Goal: Transaction & Acquisition: Purchase product/service

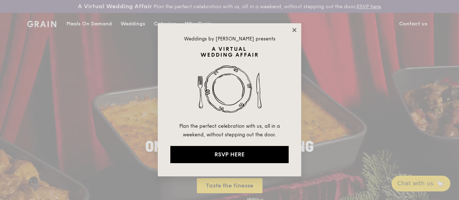
click at [293, 28] on icon at bounding box center [294, 30] width 6 height 6
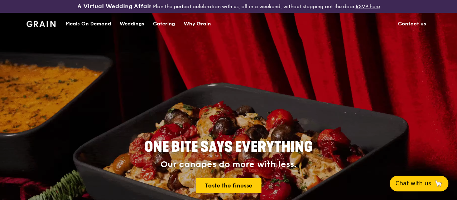
click at [171, 25] on div "Catering" at bounding box center [164, 23] width 22 height 21
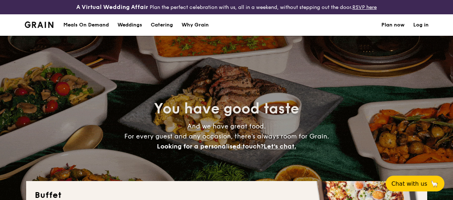
select select
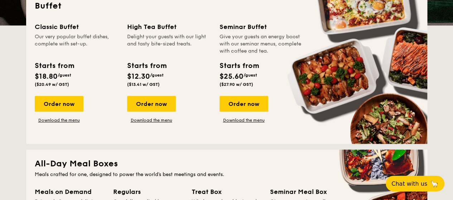
scroll to position [215, 0]
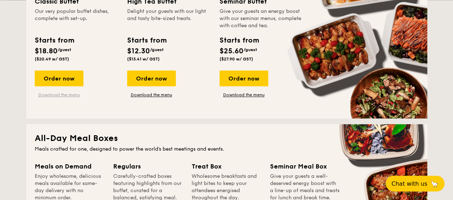
click at [66, 98] on link "Download the menu" at bounding box center [59, 95] width 49 height 6
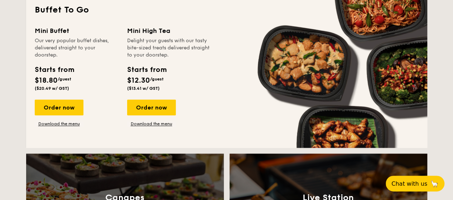
scroll to position [466, 0]
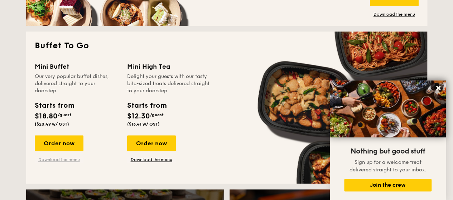
click at [62, 163] on link "Download the menu" at bounding box center [59, 160] width 49 height 6
click at [45, 149] on div "Order now" at bounding box center [59, 143] width 49 height 16
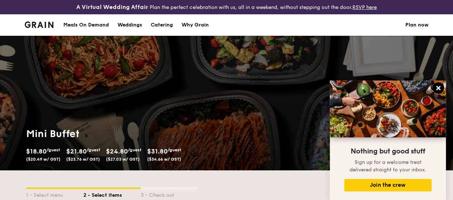
click at [442, 90] on button at bounding box center [438, 87] width 11 height 11
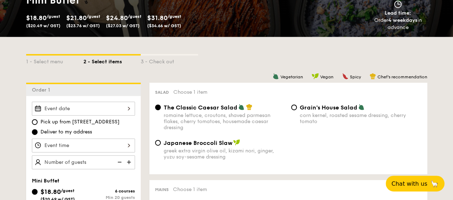
scroll to position [143, 0]
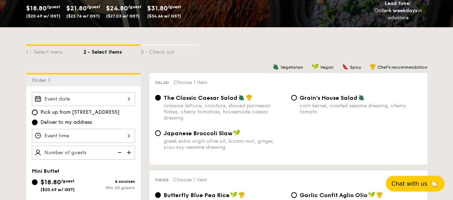
click at [82, 101] on div at bounding box center [83, 99] width 103 height 14
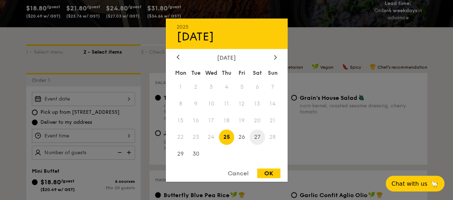
click at [257, 141] on span "27" at bounding box center [257, 137] width 15 height 15
click at [267, 176] on div "OK" at bounding box center [268, 174] width 23 height 10
type input "Sep 27, 2025"
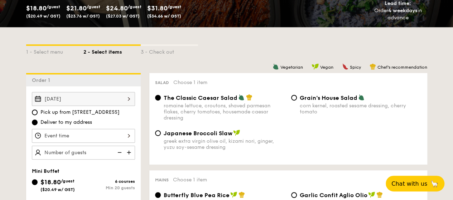
click at [104, 139] on div at bounding box center [83, 136] width 103 height 14
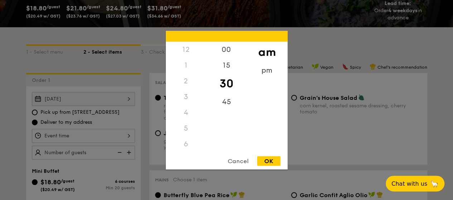
scroll to position [85, 0]
click at [221, 86] on div "30" at bounding box center [226, 83] width 40 height 21
click at [266, 158] on div "OK" at bounding box center [268, 161] width 23 height 10
type input "11:30AM"
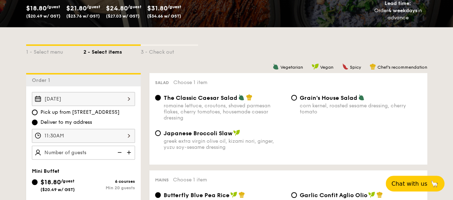
click at [130, 159] on img at bounding box center [129, 153] width 11 height 14
type input "20 guests"
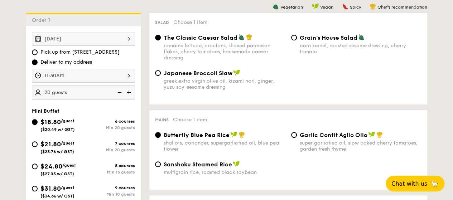
scroll to position [215, 0]
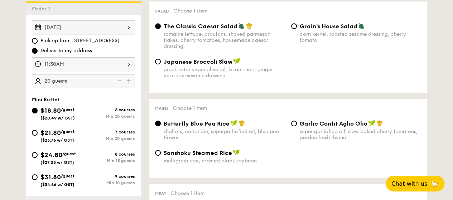
click at [99, 163] on div "Min 15 guests" at bounding box center [109, 160] width 52 height 5
click at [38, 158] on input "$24.80 /guest ($27.03 w/ GST) 8 courses Min 15 guests" at bounding box center [35, 155] width 6 height 6
radio input "true"
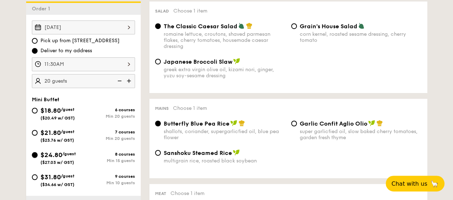
radio input "false"
radio input "true"
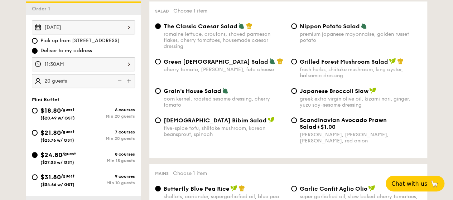
click at [127, 88] on img at bounding box center [129, 81] width 11 height 14
click at [120, 88] on img at bounding box center [119, 81] width 11 height 14
type input "20 guests"
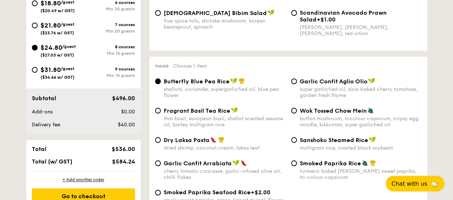
scroll to position [394, 0]
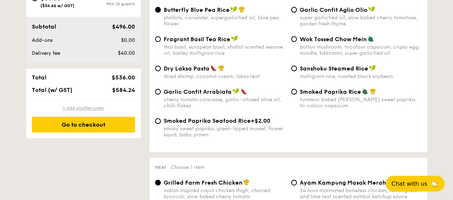
click at [95, 111] on div "+ Add another order" at bounding box center [83, 108] width 103 height 6
radio input "true"
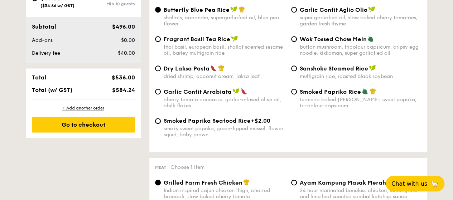
radio input "true"
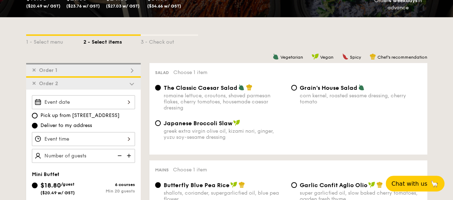
scroll to position [153, 0]
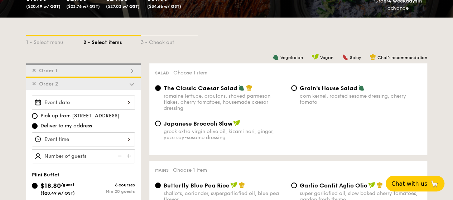
click at [35, 87] on span "✕" at bounding box center [34, 84] width 4 height 6
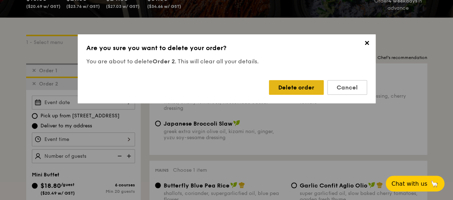
click at [320, 88] on div "Delete order" at bounding box center [296, 87] width 55 height 15
radio input "false"
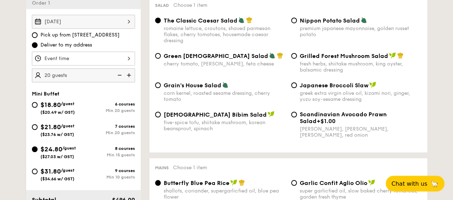
scroll to position [189, 0]
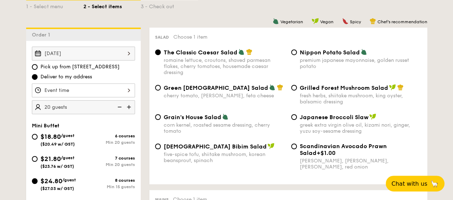
click at [292, 96] on div "Grilled Forest Mushroom Salad fresh herbs, shiitake mushroom, king oyster, bals…" at bounding box center [356, 94] width 136 height 21
click at [295, 91] on input "Grilled Forest Mushroom Salad fresh herbs, shiitake mushroom, king oyster, bals…" at bounding box center [294, 88] width 6 height 6
radio input "true"
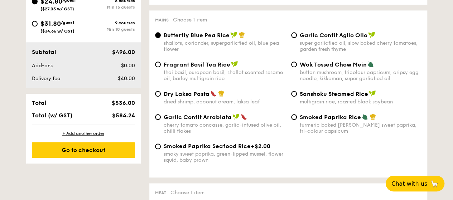
scroll to position [368, 0]
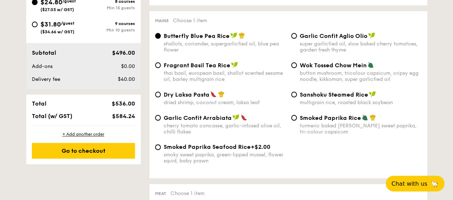
click at [238, 82] on div "thai basil, european basil, shallot scented sesame oil, barley multigrain rice" at bounding box center [225, 76] width 122 height 12
click at [161, 68] on input "Fragrant Basil Tea Rice thai basil, european basil, shallot scented sesame oil,…" at bounding box center [158, 65] width 6 height 6
radio input "true"
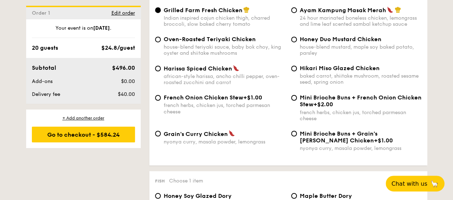
scroll to position [583, 0]
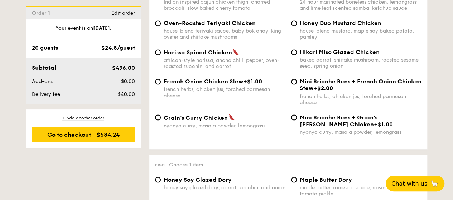
click at [319, 56] on span "Hikari Miso Glazed Chicken" at bounding box center [340, 52] width 80 height 7
click at [297, 55] on input "Hikari Miso Glazed Chicken baked carrot, shiitake mushroom, roasted sesame seed…" at bounding box center [294, 52] width 6 height 6
radio input "true"
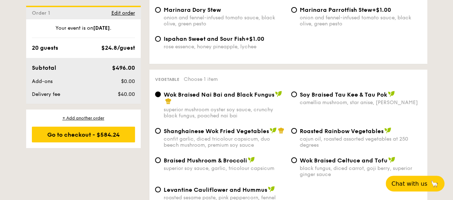
scroll to position [905, 0]
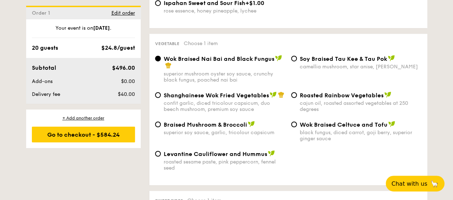
click at [252, 158] on span "Levantine Cauliflower and Hummus" at bounding box center [216, 154] width 104 height 7
click at [161, 157] on input "Levantine Cauliflower and Hummus roasted sesame paste, pink peppercorn, fennel …" at bounding box center [158, 154] width 6 height 6
radio input "true"
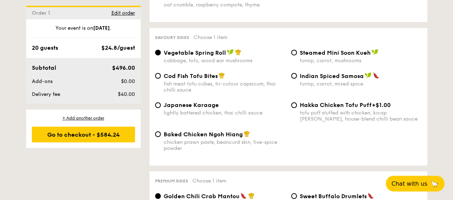
scroll to position [1228, 0]
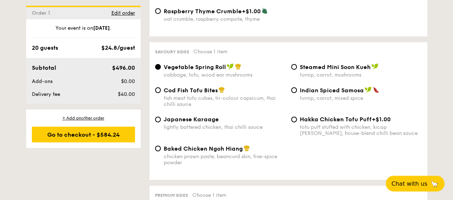
click at [345, 123] on span "Hakka Chicken Tofu Puff" at bounding box center [336, 119] width 72 height 7
click at [297, 123] on input "Hakka Chicken Tofu Puff +$1.00 tofu puff stuffed with chicken, kicap manis, hou…" at bounding box center [294, 120] width 6 height 6
radio input "true"
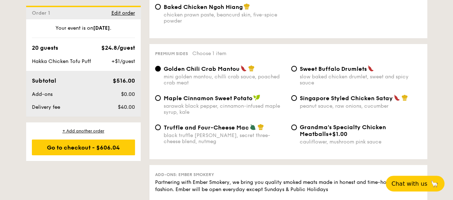
scroll to position [1371, 0]
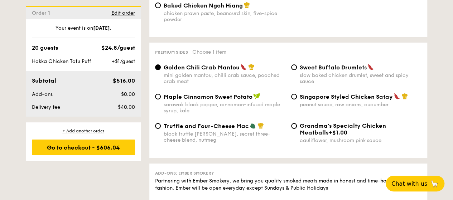
click at [175, 130] on span "Truffle and Four-Cheese Mac" at bounding box center [206, 126] width 85 height 7
click at [161, 129] on input "Truffle and Four-Cheese Mac black truffle pate, brie, secret three-cheese blend…" at bounding box center [158, 126] width 6 height 6
radio input "true"
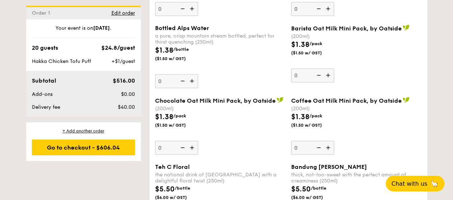
scroll to position [2052, 0]
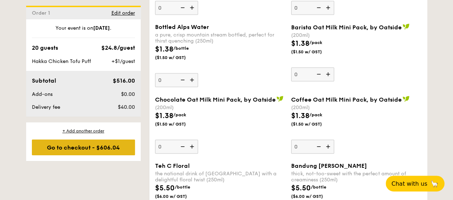
click at [110, 155] on div "Go to checkout - $606.04" at bounding box center [83, 148] width 103 height 16
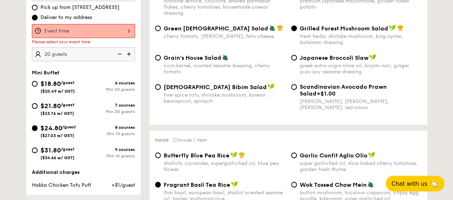
scroll to position [211, 0]
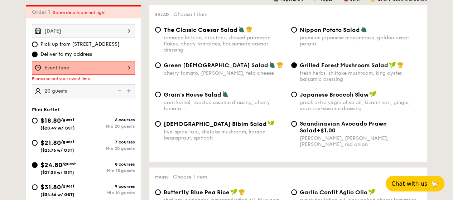
click at [119, 75] on div at bounding box center [83, 68] width 103 height 14
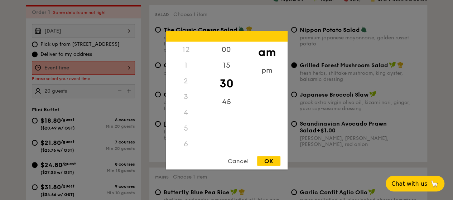
scroll to position [85, 0]
click at [265, 160] on div "OK" at bounding box center [268, 161] width 23 height 10
type input "11:30AM"
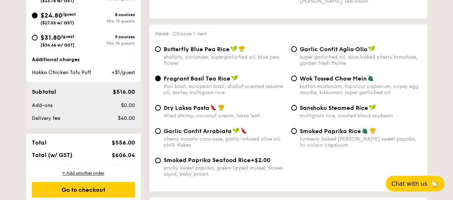
scroll to position [391, 0]
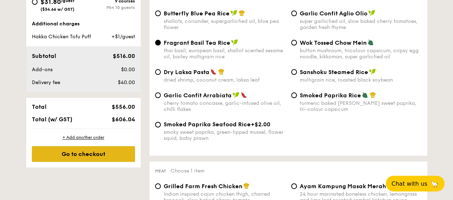
click at [109, 162] on div "Go to checkout" at bounding box center [83, 154] width 103 height 16
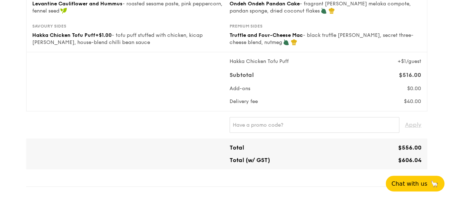
scroll to position [215, 0]
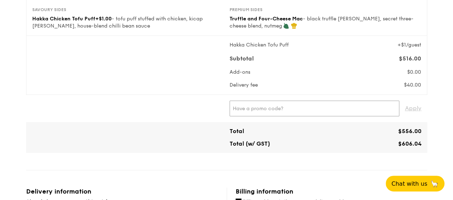
click at [299, 115] on input "text" at bounding box center [315, 109] width 170 height 16
type input "IREADGRAINADS"
click at [415, 115] on span "Apply" at bounding box center [413, 109] width 16 height 16
click at [283, 113] on span "✕" at bounding box center [285, 109] width 5 height 16
click at [280, 114] on input "text" at bounding box center [315, 109] width 170 height 16
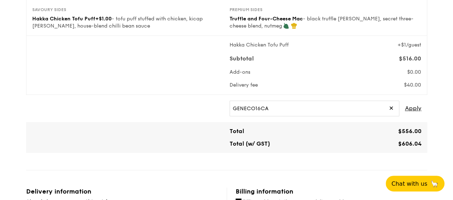
click at [423, 114] on div "GENECO16CA ✕ Apply" at bounding box center [326, 109] width 198 height 16
click at [413, 115] on span "Apply" at bounding box center [413, 109] width 16 height 16
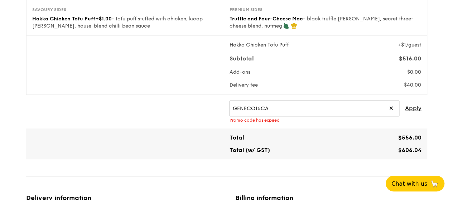
click at [282, 111] on input "GENECO16CA" at bounding box center [315, 109] width 170 height 16
type input "IREADGRAINADS"
click at [411, 113] on span "Apply" at bounding box center [413, 109] width 16 height 16
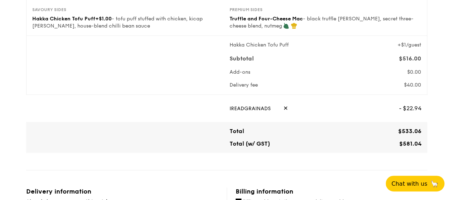
click at [275, 112] on div "IREADGRAINADS ✕" at bounding box center [312, 109] width 164 height 16
click at [283, 112] on span "✕" at bounding box center [285, 109] width 5 height 16
click at [303, 111] on input "text" at bounding box center [315, 109] width 170 height 16
click at [421, 114] on span "Apply" at bounding box center [413, 109] width 16 height 16
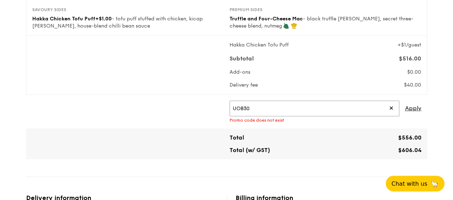
click at [360, 114] on input "UOB30" at bounding box center [315, 109] width 170 height 16
type input "IREADGRAINADS"
click at [420, 116] on span "Apply" at bounding box center [413, 109] width 16 height 16
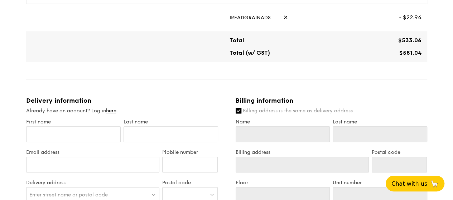
scroll to position [322, 0]
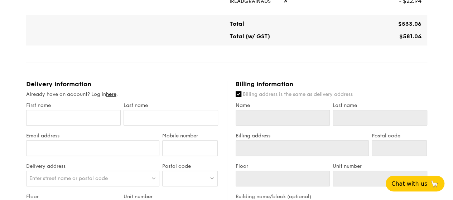
click at [79, 133] on div "First name" at bounding box center [73, 117] width 97 height 30
drag, startPoint x: 79, startPoint y: 123, endPoint x: 80, endPoint y: 107, distance: 15.4
click at [82, 123] on input "First name" at bounding box center [73, 118] width 95 height 16
type input "dE"
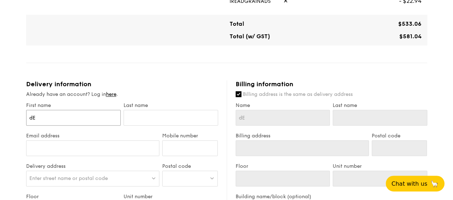
type input "dER"
type input "dERK"
type input "dER"
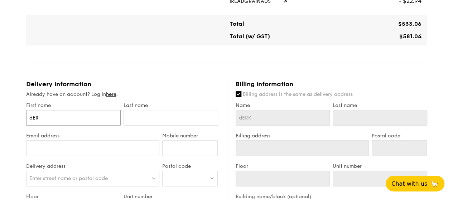
type input "dER"
type input "dE"
type input "d"
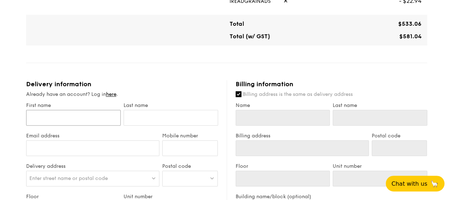
type input "D"
type input "Der"
type input "Derek"
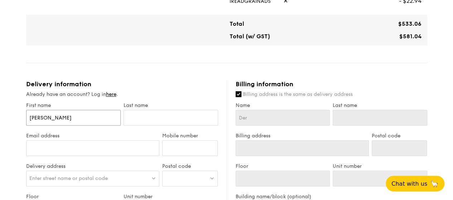
type input "Derek"
type input "Derek C"
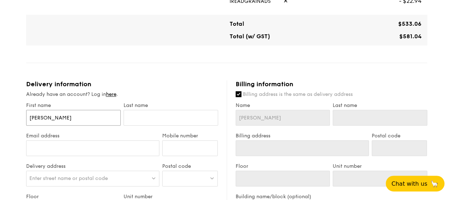
type input "Derek"
type input "Dere"
type input "Derek"
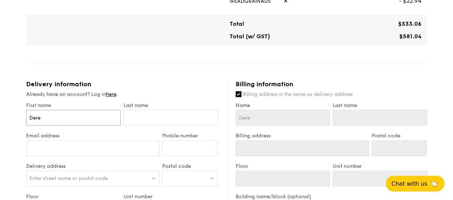
type input "Derek"
type input "Ch"
type input "Cho"
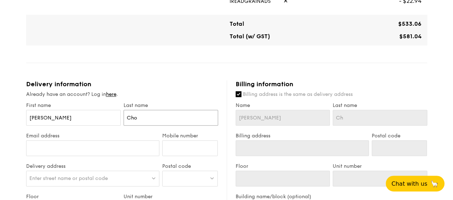
type input "Cho"
type input "Choo"
type input "derekchh@gmail.com"
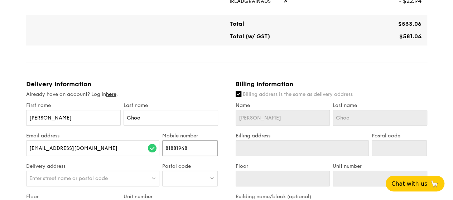
type input "81881948"
click at [205, 71] on div "Mini Buffet $24.80 /guest ($27.03 w/ GST) 20 guests Serving time: Sep 27, 2025,…" at bounding box center [226, 104] width 401 height 711
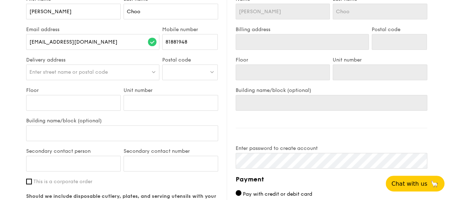
scroll to position [430, 0]
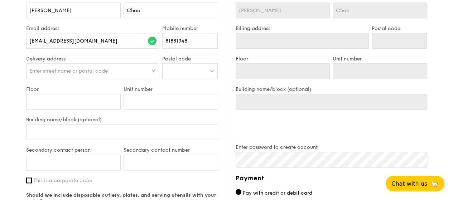
click at [105, 68] on div "Delivery address Enter street name or postal code" at bounding box center [93, 71] width 137 height 30
click at [123, 79] on div "Enter street name or postal code" at bounding box center [93, 71] width 134 height 16
click at [130, 80] on input "search" at bounding box center [93, 72] width 133 height 16
click at [187, 71] on div at bounding box center [190, 71] width 56 height 16
type input "733691"
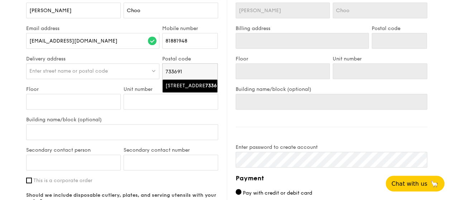
click at [183, 90] on div "691C Woodlands Drive 73" at bounding box center [184, 85] width 37 height 7
type input "691C Woodlands Drive 73"
type input "733691"
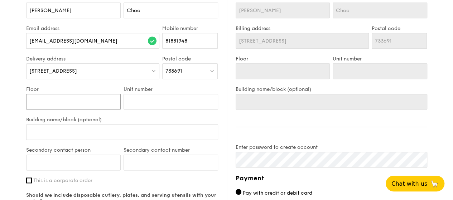
click at [75, 104] on input "Floor" at bounding box center [73, 102] width 95 height 16
type input "1"
type input "13"
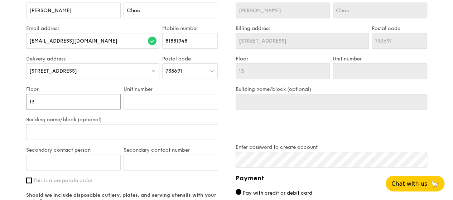
type input "13"
type input "4"
type input "43"
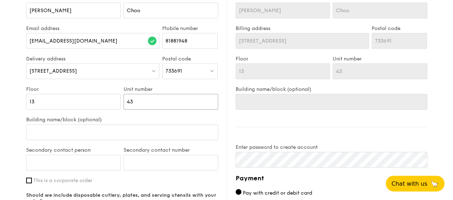
type input "43"
click at [90, 130] on input "Building name/block (optional)" at bounding box center [122, 132] width 192 height 16
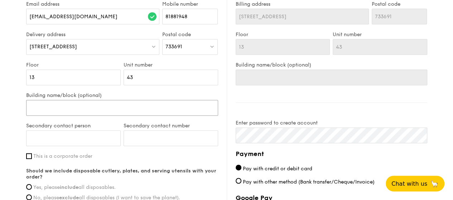
scroll to position [466, 0]
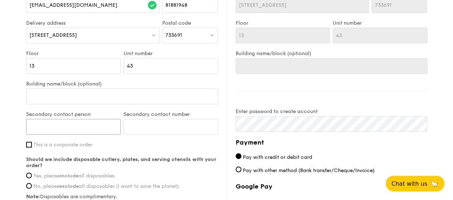
drag, startPoint x: 96, startPoint y: 126, endPoint x: 86, endPoint y: 126, distance: 9.7
click at [96, 126] on input "Secondary contact person" at bounding box center [73, 127] width 95 height 16
type input "Tay Shwu Yueh"
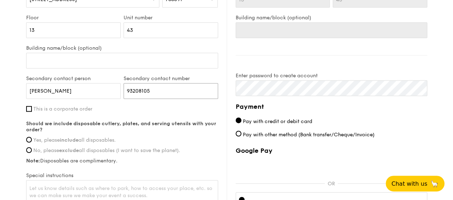
type input "93208105"
click at [111, 143] on span "Yes, please include all disposables." at bounding box center [74, 140] width 82 height 6
click at [32, 143] on input "Yes, please include all disposables." at bounding box center [29, 140] width 6 height 6
radio input "true"
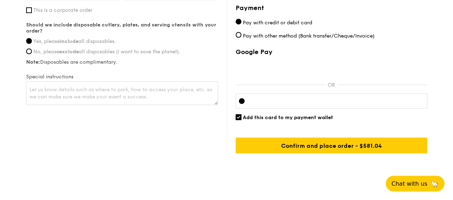
scroll to position [609, 0]
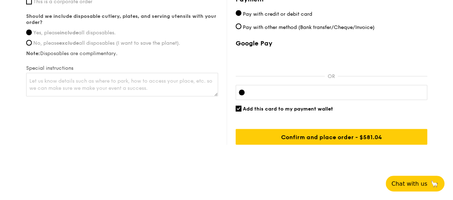
click at [240, 116] on div "Google Pay OR Add this card to my payment wallet Confirm and place order - $606…" at bounding box center [332, 91] width 192 height 105
click at [240, 111] on input "Add this card to my payment wallet" at bounding box center [239, 109] width 6 height 6
checkbox input "false"
click at [315, 93] on div at bounding box center [332, 92] width 192 height 15
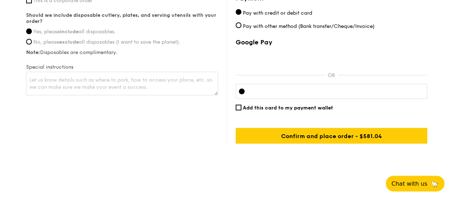
scroll to position [615, 0]
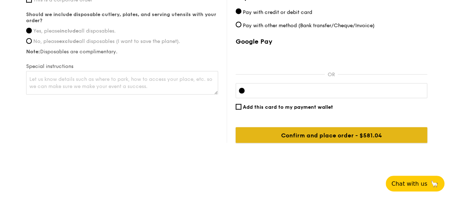
click at [346, 136] on input "Confirm and place order - $606.04" at bounding box center [332, 135] width 192 height 16
click at [330, 139] on input "Confirm and place order - $606.04" at bounding box center [332, 135] width 192 height 16
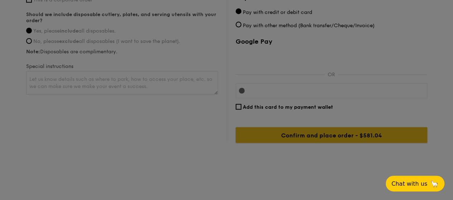
scroll to position [579, 0]
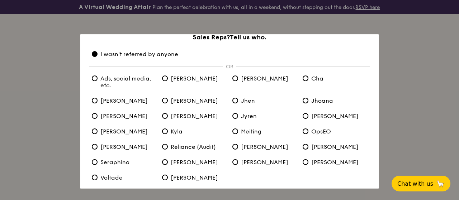
scroll to position [54, 0]
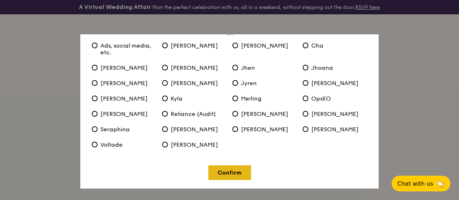
click at [244, 171] on link "Confirm" at bounding box center [229, 173] width 43 height 15
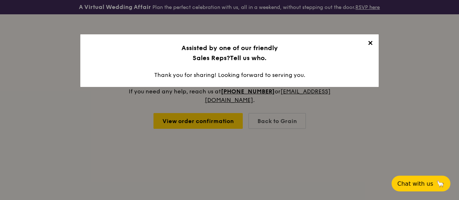
scroll to position [0, 0]
click at [370, 44] on span "✕" at bounding box center [370, 44] width 10 height 10
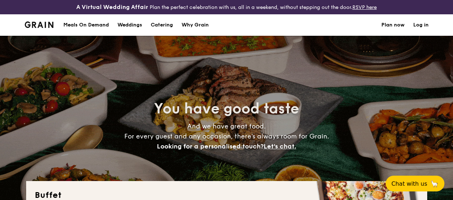
select select
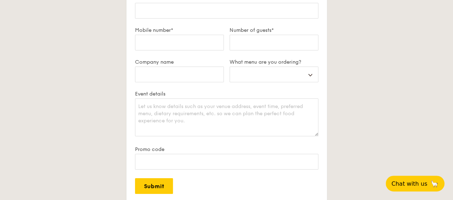
scroll to position [1541, 0]
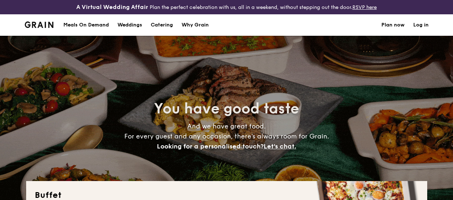
select select
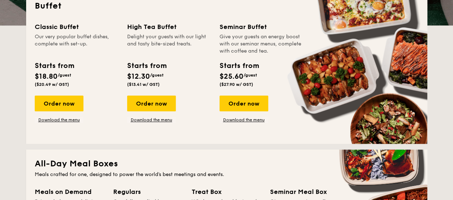
scroll to position [215, 0]
